Goal: Navigation & Orientation: Understand site structure

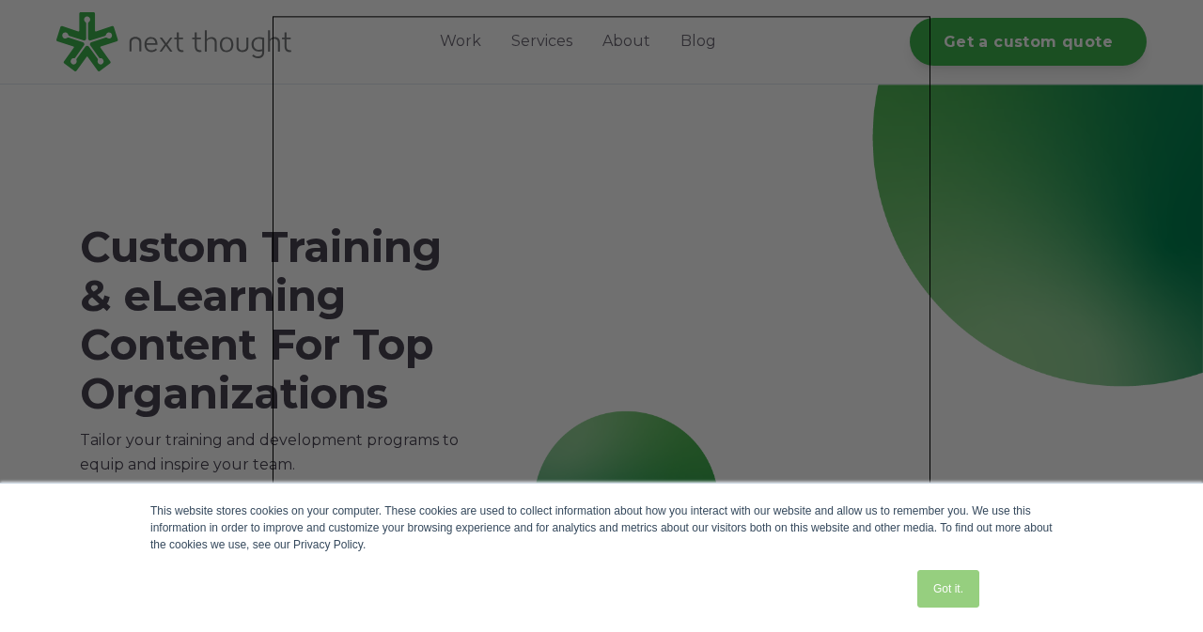
click at [949, 593] on link "Got it." at bounding box center [948, 589] width 62 height 38
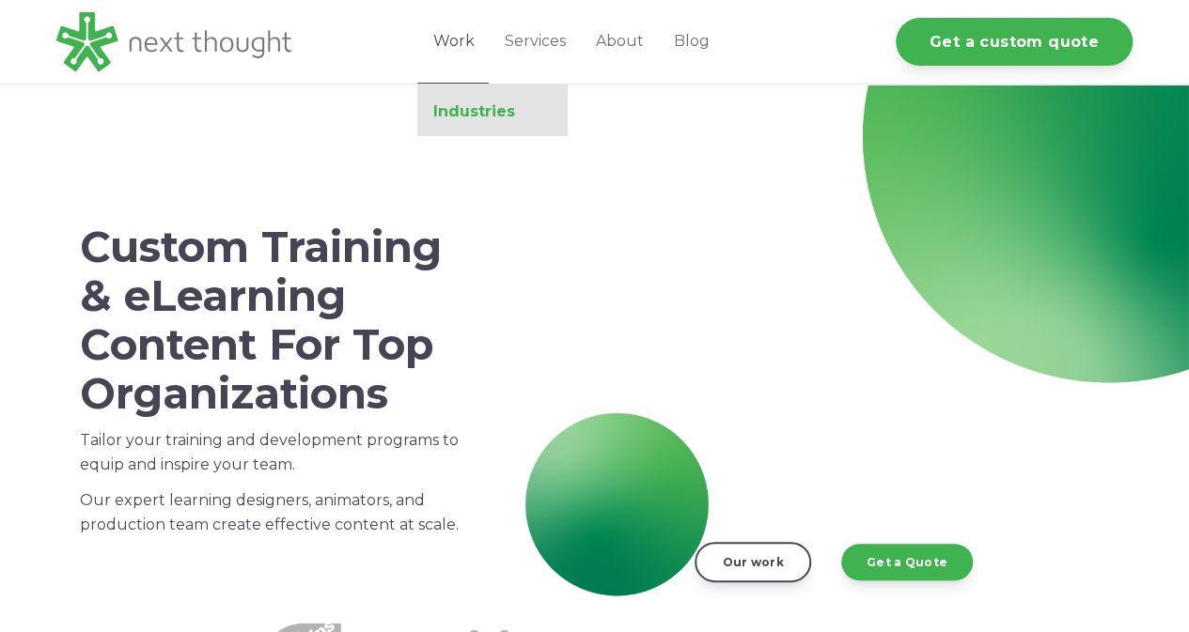
click at [474, 114] on link "Industries" at bounding box center [492, 111] width 150 height 19
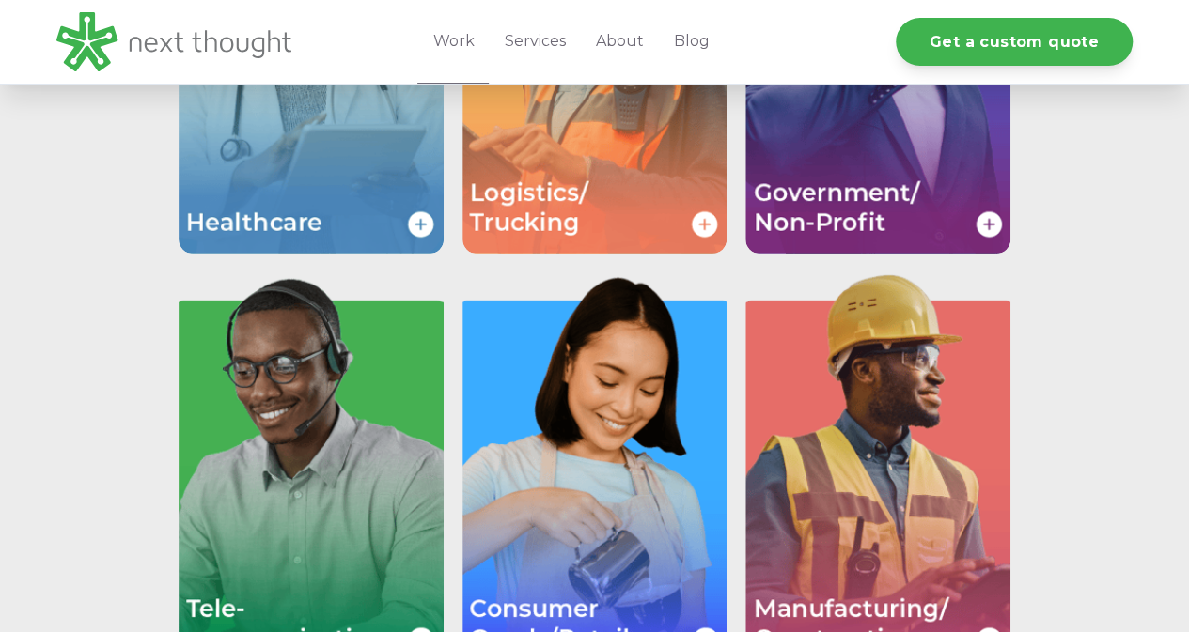
scroll to position [2371, 0]
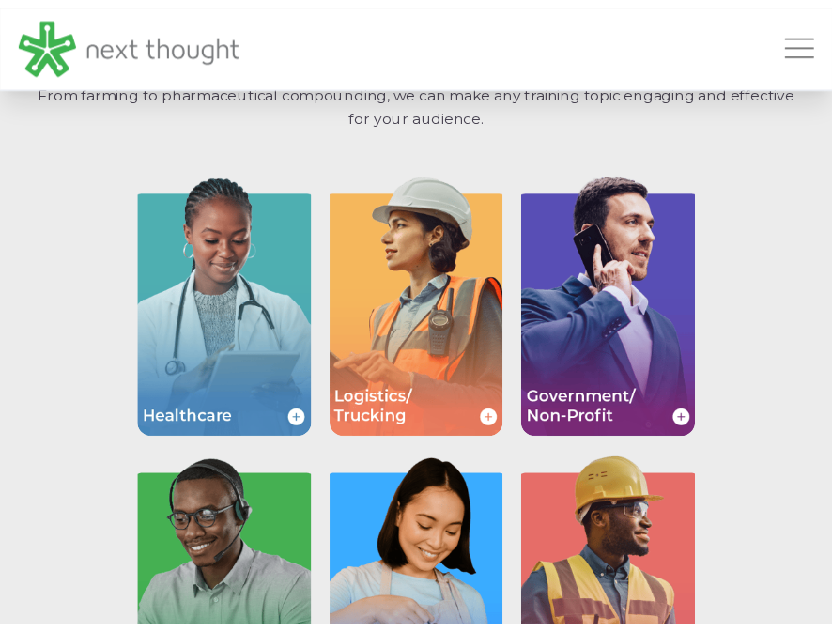
scroll to position [2148, 0]
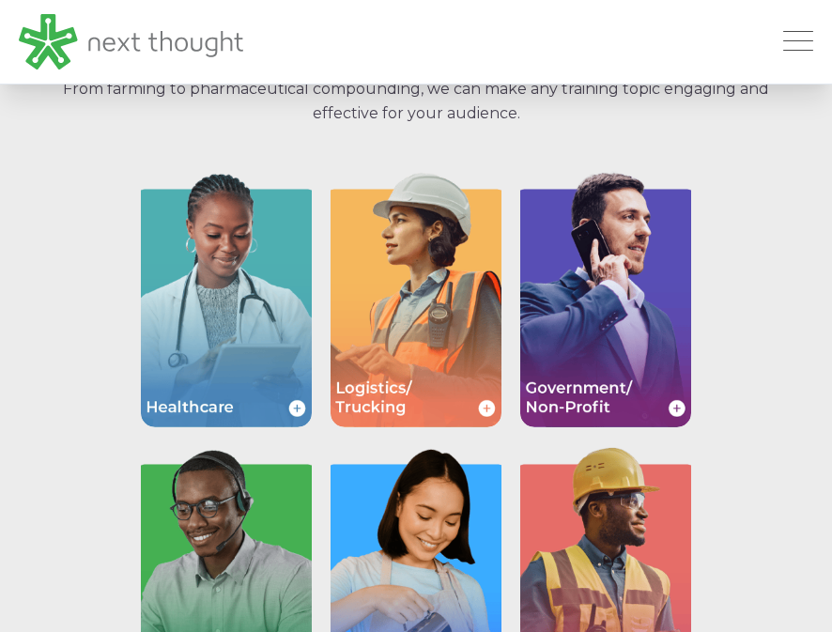
click at [793, 42] on span "Open Mobile Menu" at bounding box center [799, 41] width 30 height 2
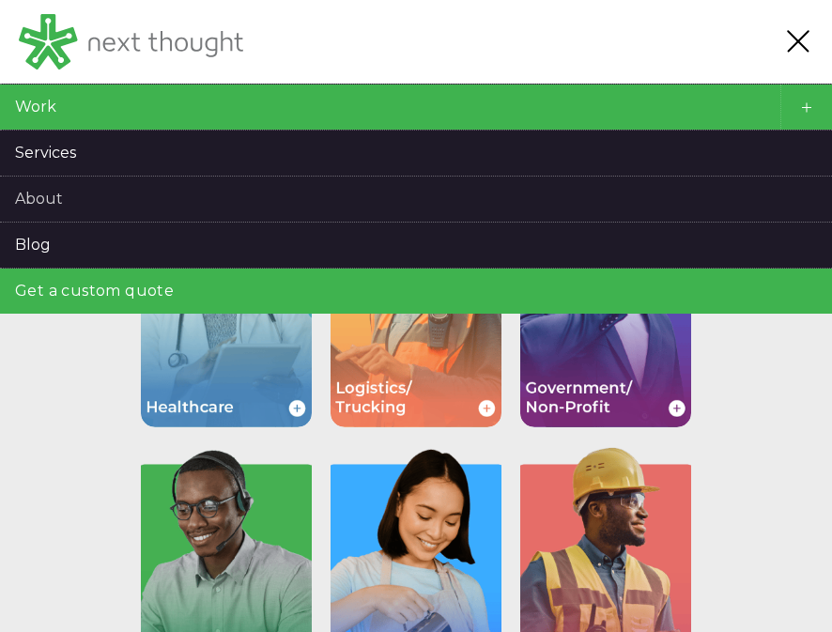
click at [52, 194] on link "About" at bounding box center [416, 199] width 832 height 45
